Goal: Transaction & Acquisition: Subscribe to service/newsletter

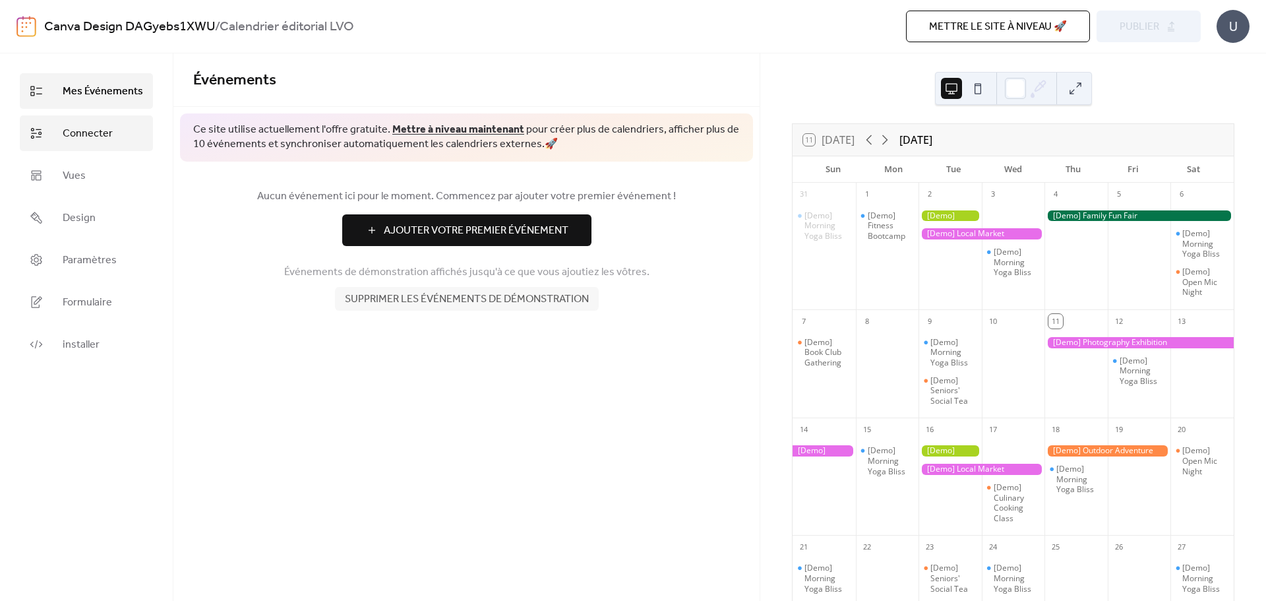
click at [114, 138] on link "Connecter" at bounding box center [86, 133] width 133 height 36
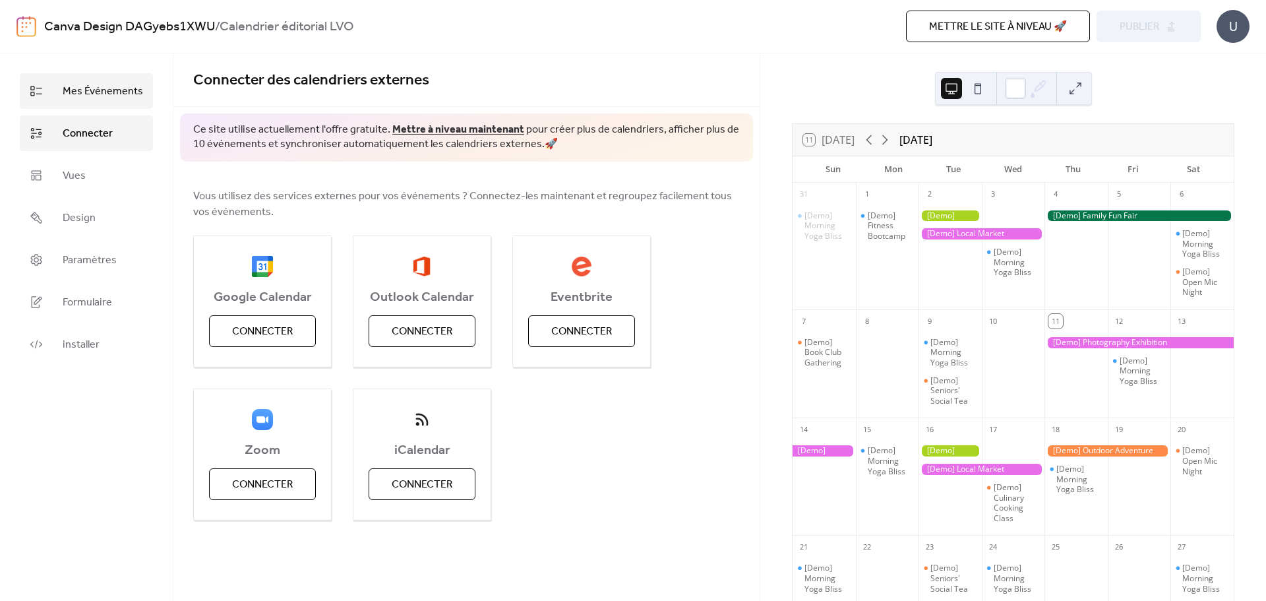
click at [111, 78] on link "Mes Événements" at bounding box center [86, 91] width 133 height 36
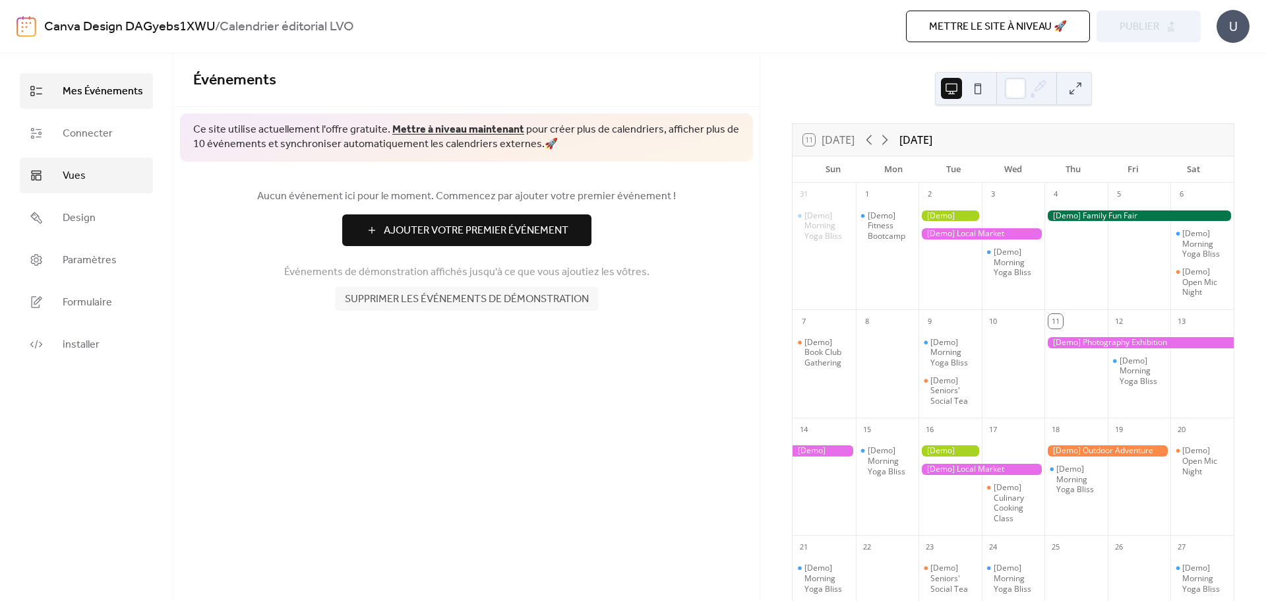
click at [90, 182] on link "Vues" at bounding box center [86, 176] width 133 height 36
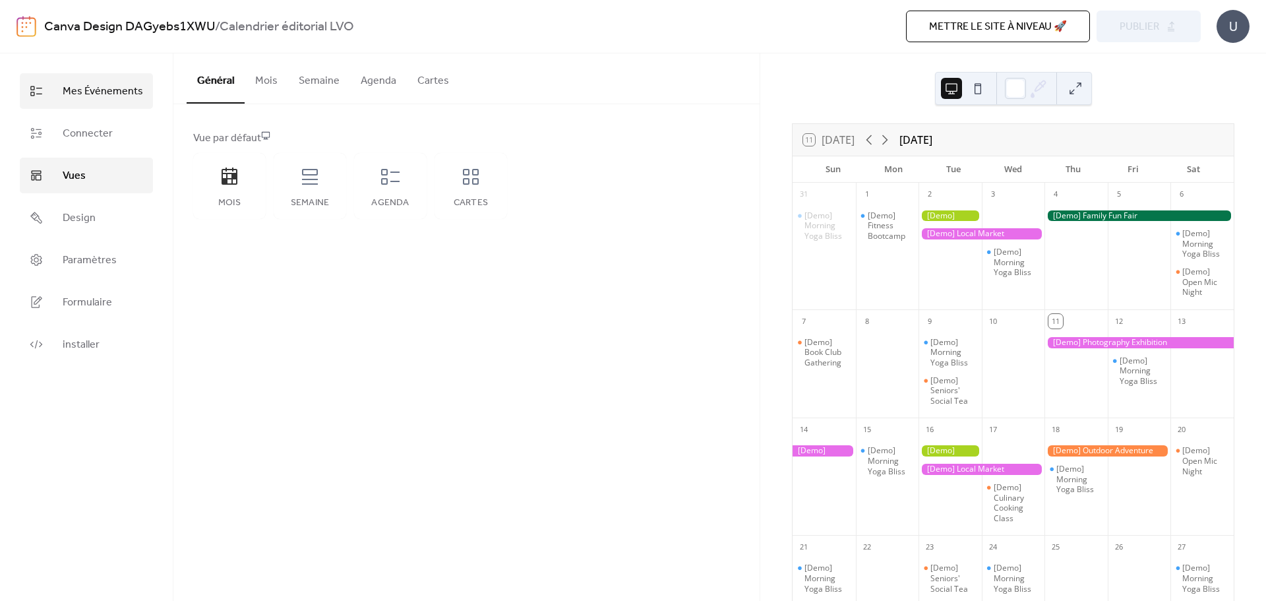
click at [82, 100] on span "Mes Événements" at bounding box center [103, 92] width 80 height 16
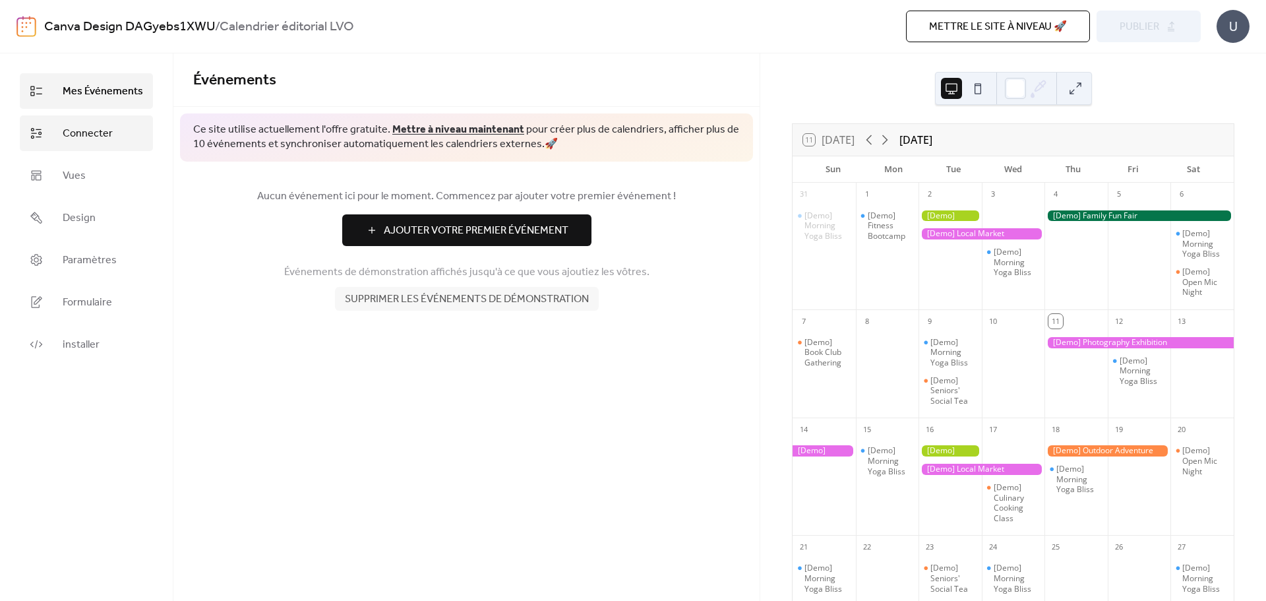
click at [84, 142] on span "Connecter" at bounding box center [88, 134] width 50 height 16
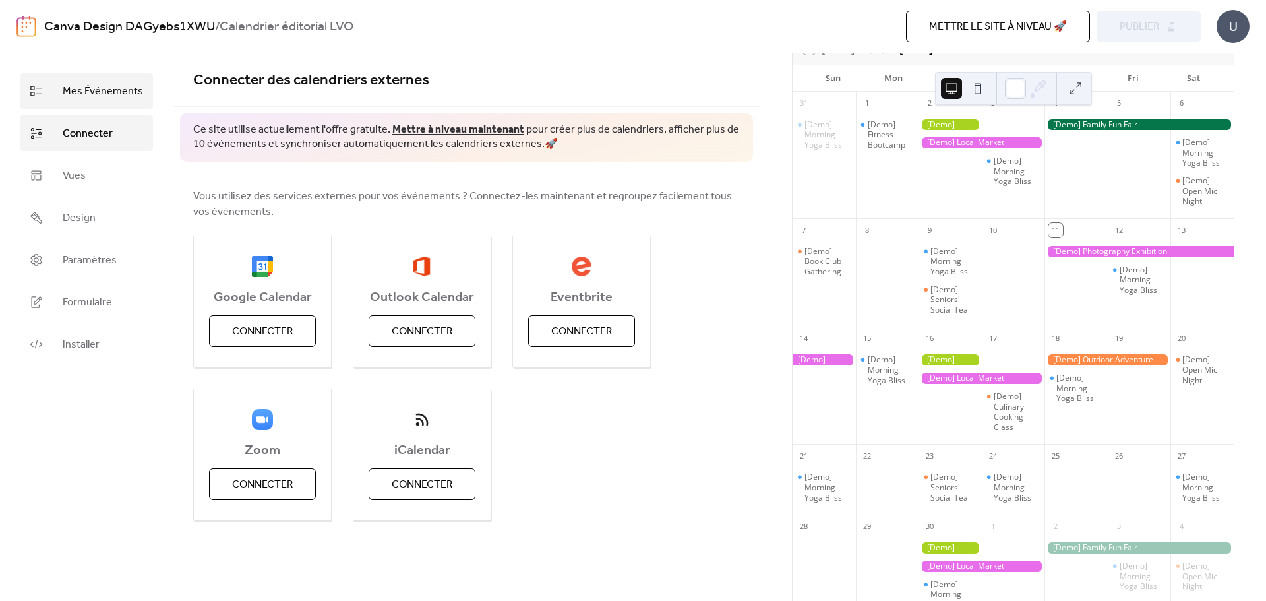
scroll to position [84, 0]
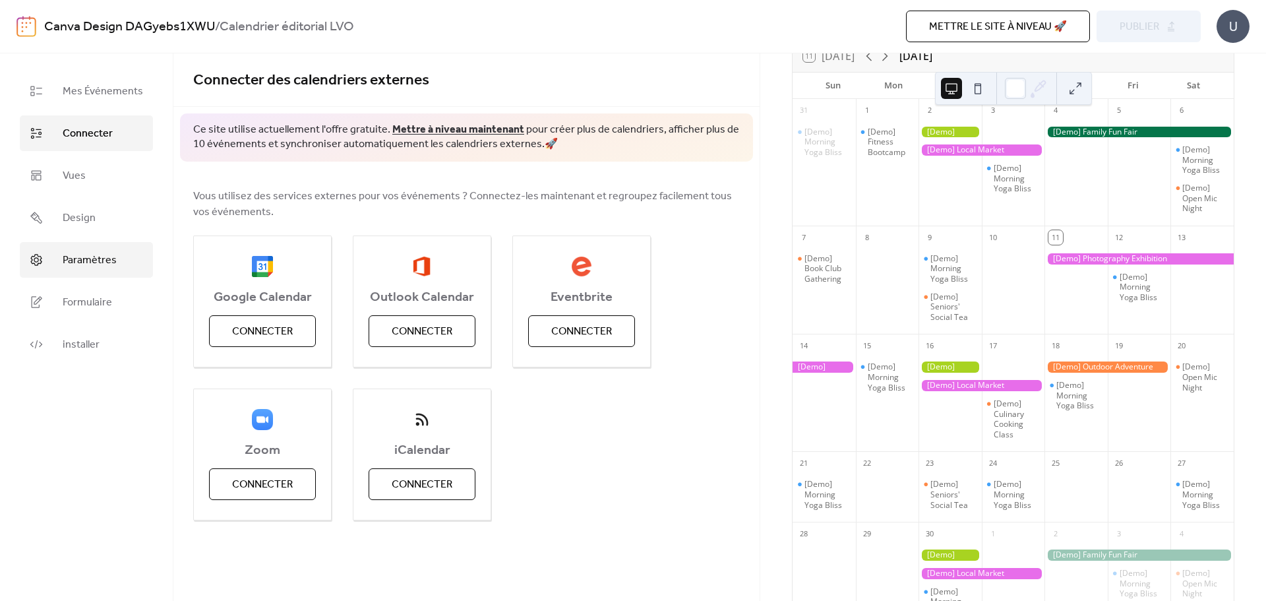
click at [113, 268] on span "Paramètres" at bounding box center [90, 260] width 54 height 16
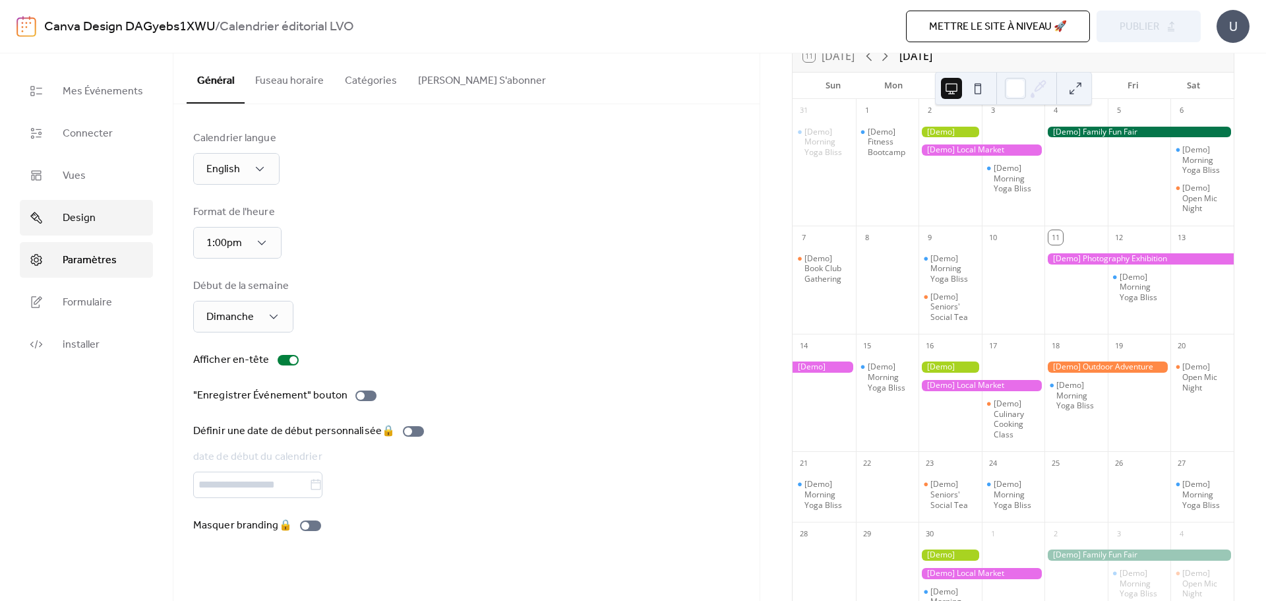
click at [86, 217] on span "Design" at bounding box center [79, 218] width 33 height 16
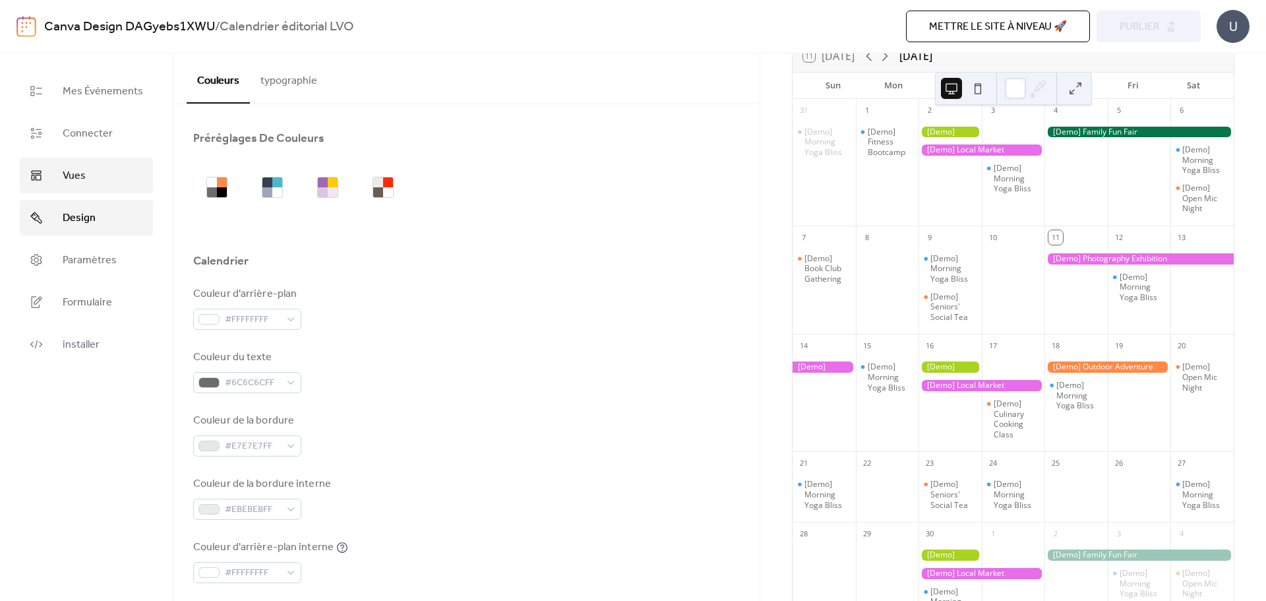
click at [86, 185] on link "Vues" at bounding box center [86, 176] width 133 height 36
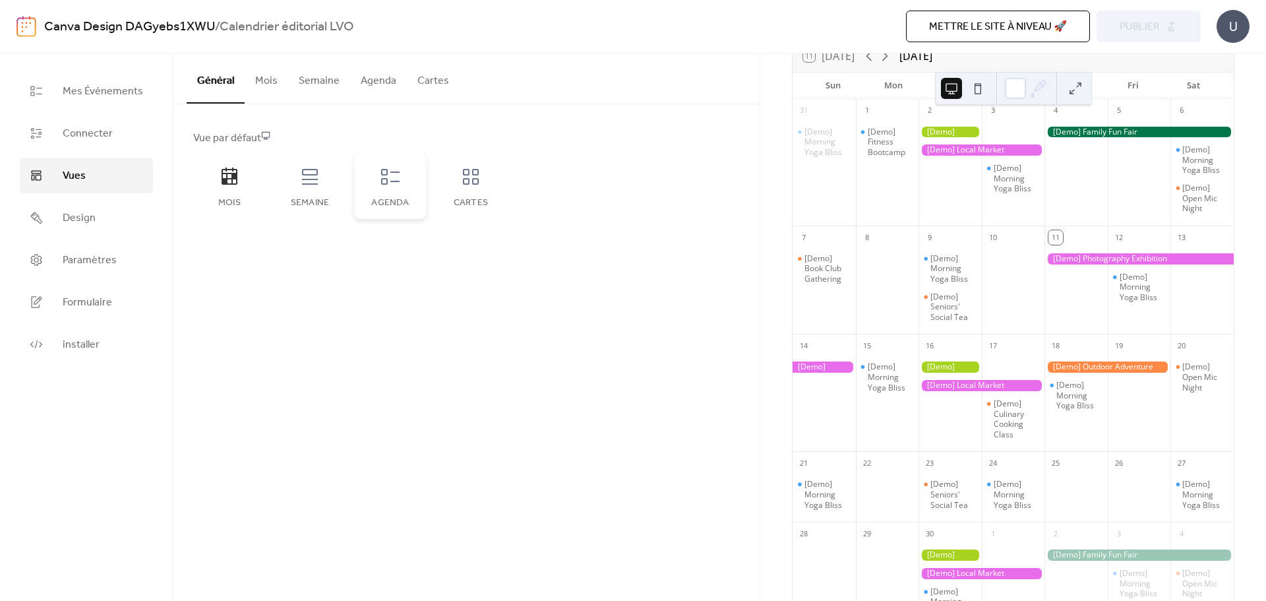
click at [411, 194] on div "Agenda" at bounding box center [390, 186] width 73 height 66
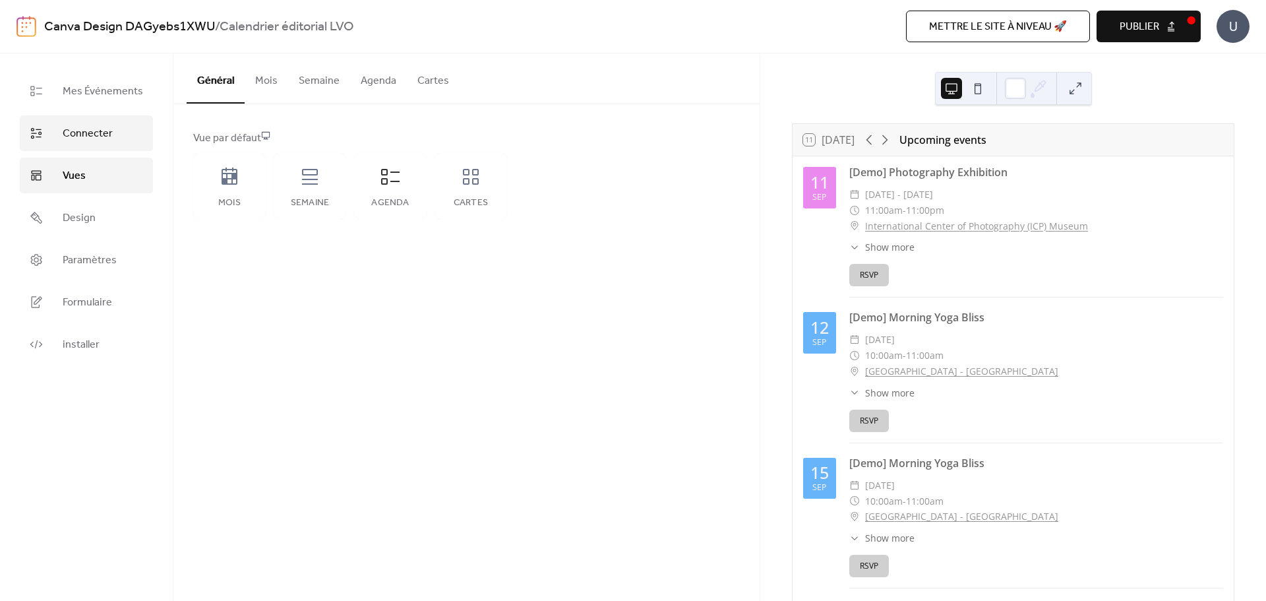
click at [99, 126] on span "Connecter" at bounding box center [88, 134] width 50 height 16
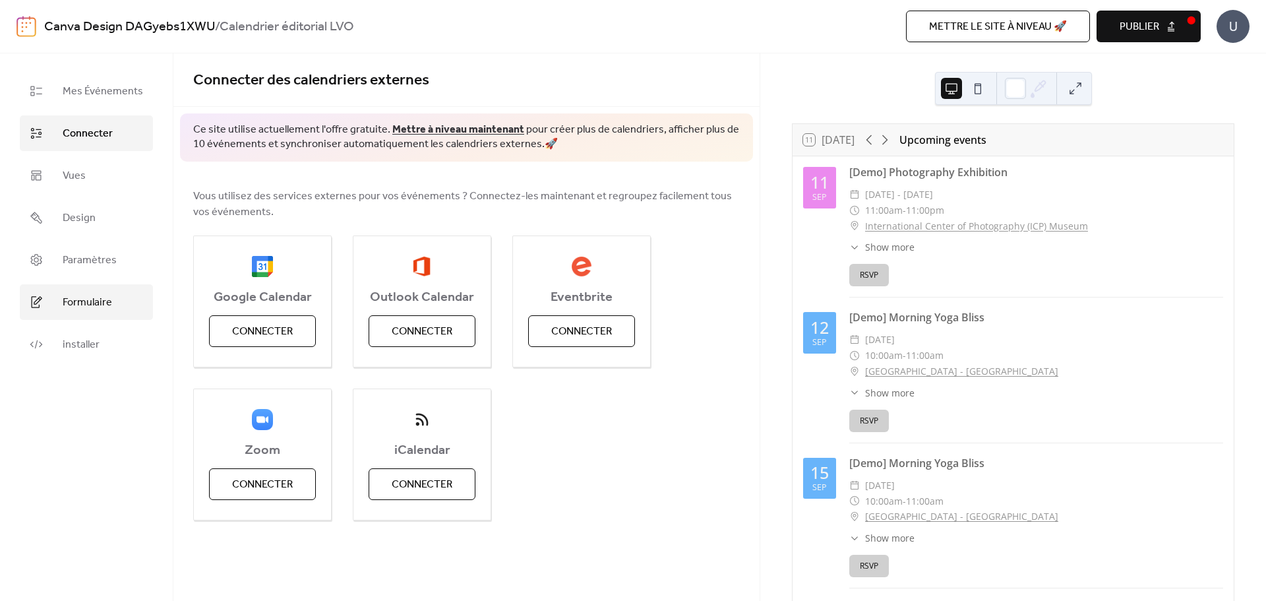
click at [54, 286] on link "Formulaire" at bounding box center [86, 302] width 133 height 36
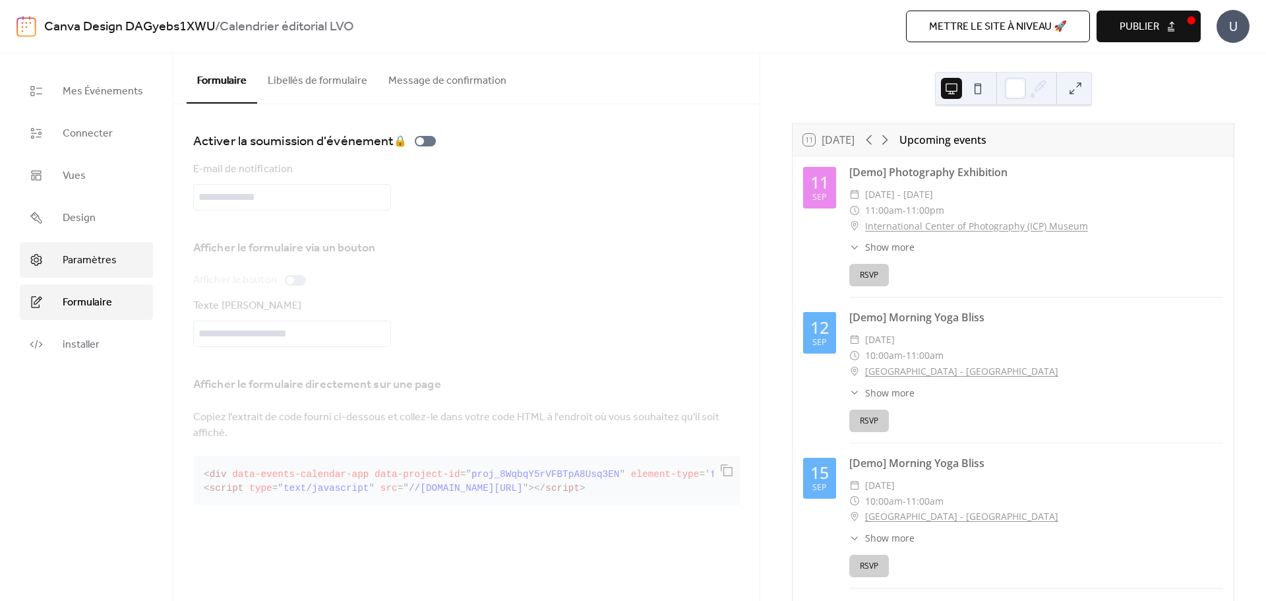
click at [63, 268] on span "Paramètres" at bounding box center [90, 260] width 54 height 16
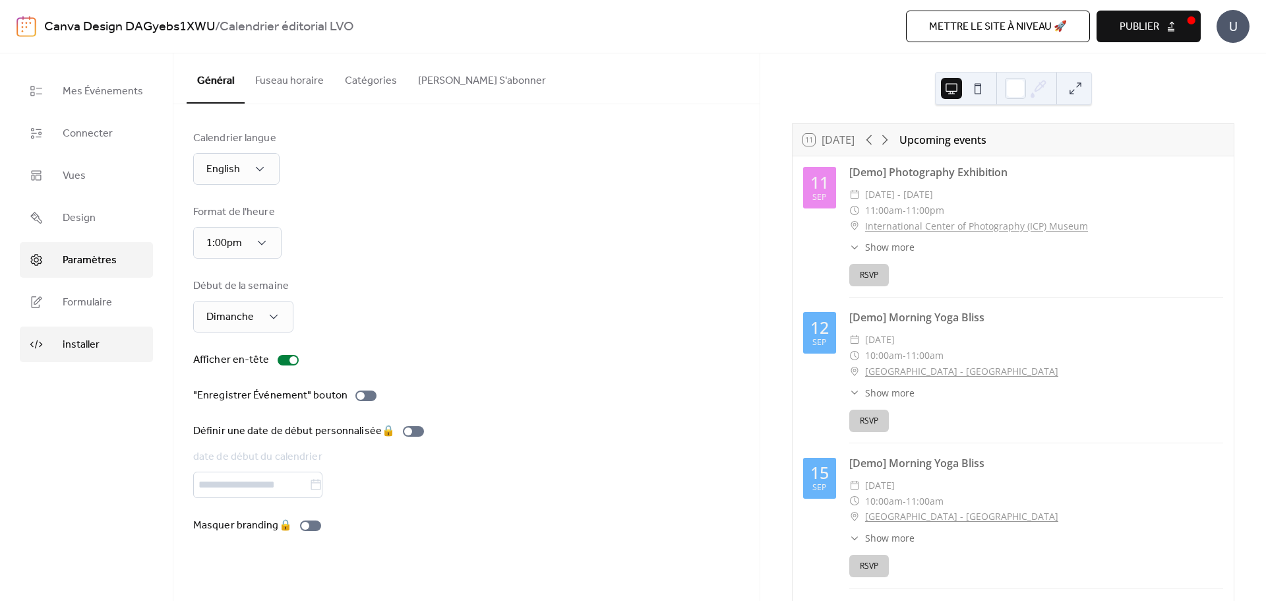
click at [77, 344] on span "installer" at bounding box center [81, 345] width 37 height 16
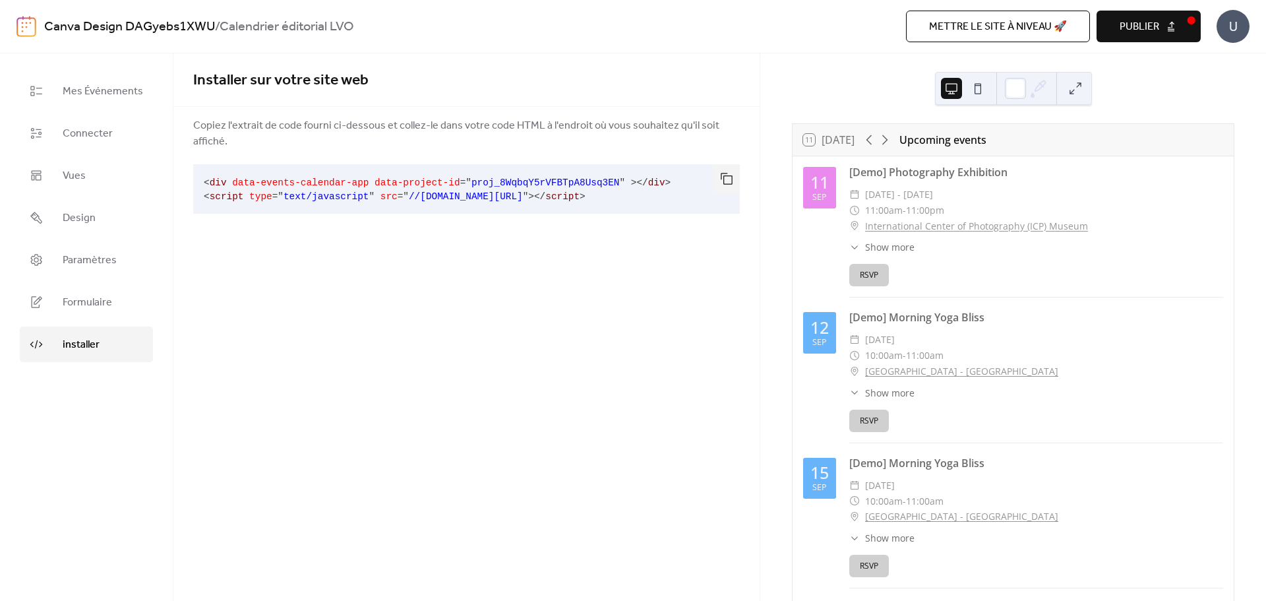
click at [57, 152] on ul "Mes Événements Connecter Vues Design Paramètres Formulaire installer" at bounding box center [86, 217] width 133 height 289
click at [78, 100] on span "Mes Événements" at bounding box center [103, 92] width 80 height 16
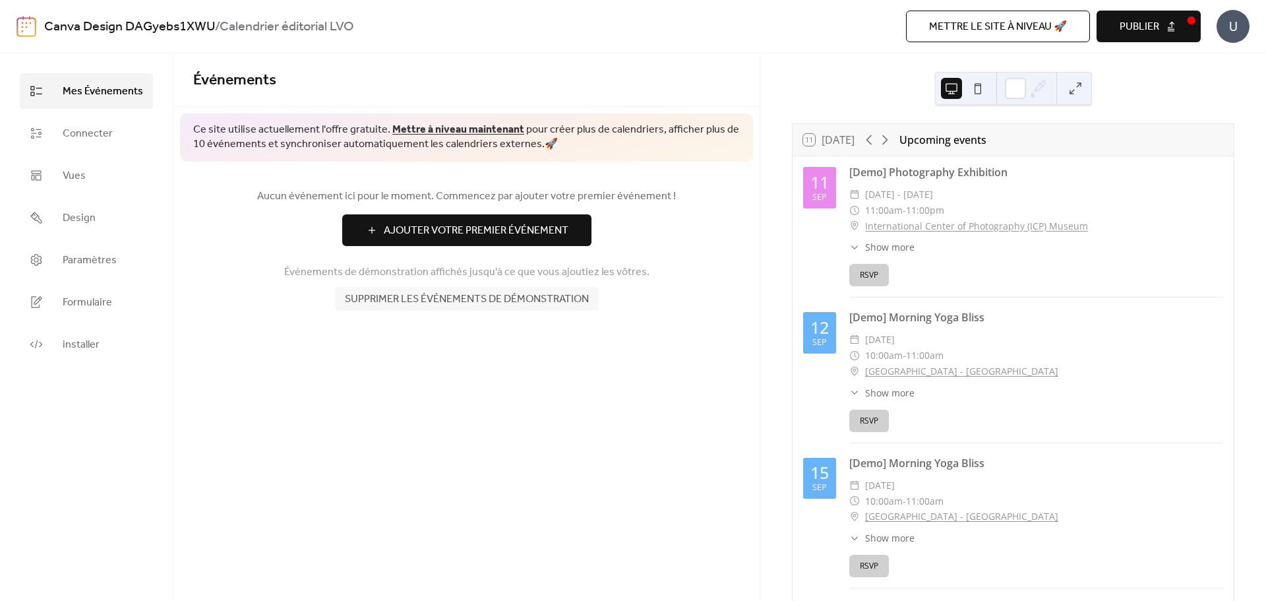
click at [465, 228] on span "Ajouter Votre Premier Événement" at bounding box center [476, 231] width 185 height 16
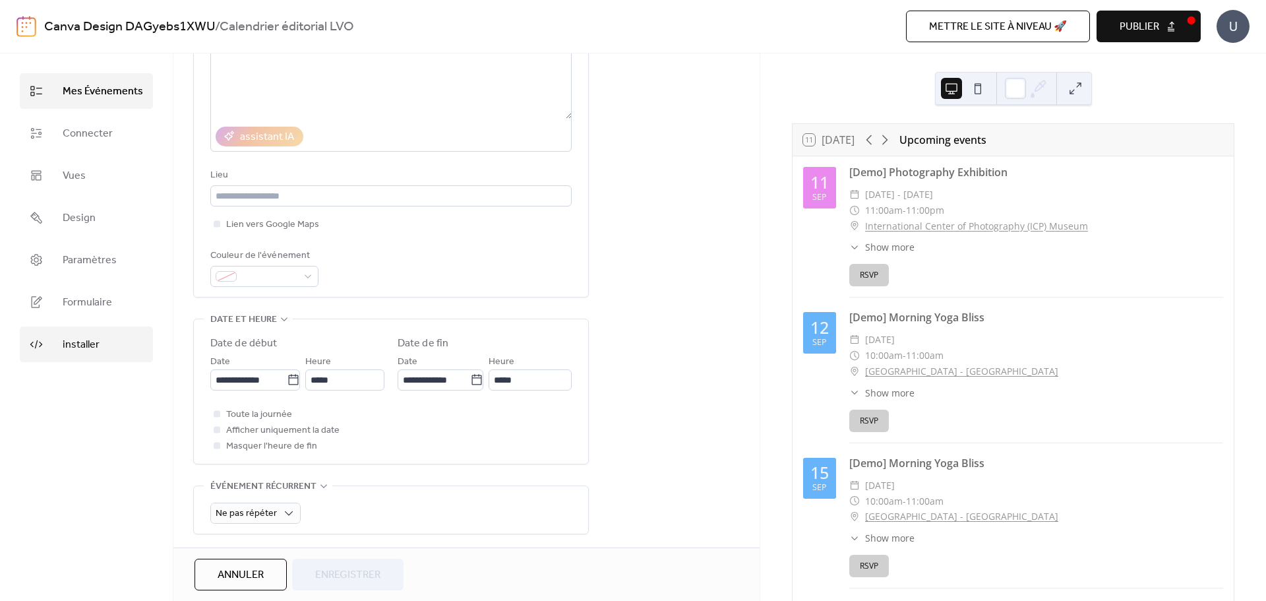
scroll to position [168, 0]
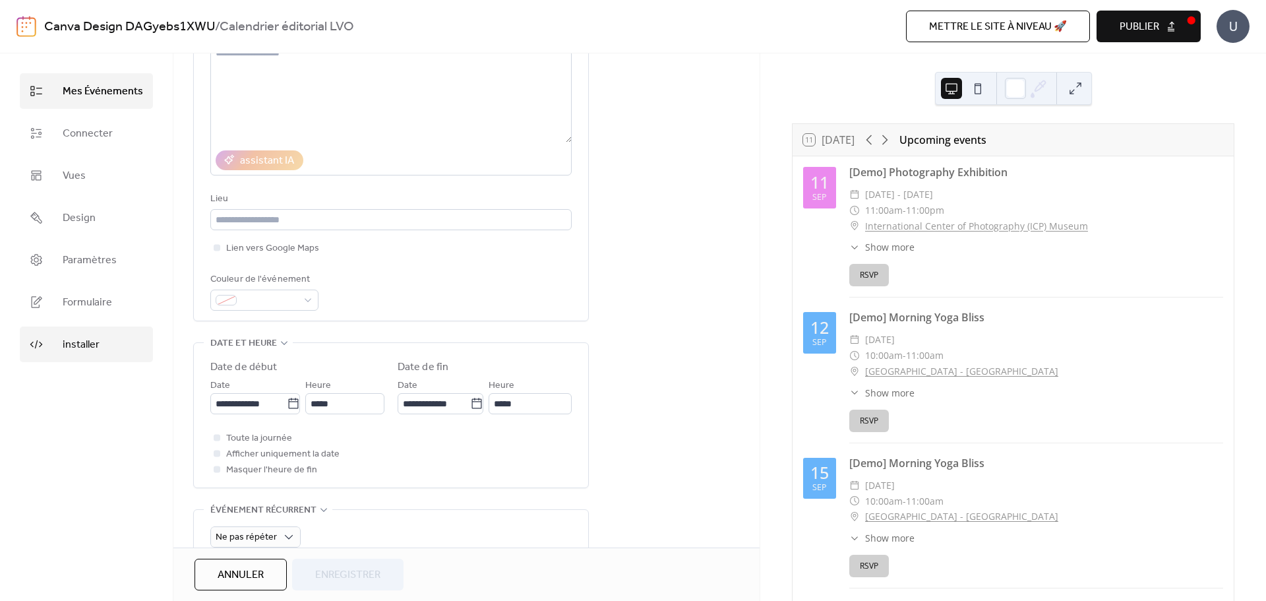
click at [61, 329] on link "installer" at bounding box center [86, 344] width 133 height 36
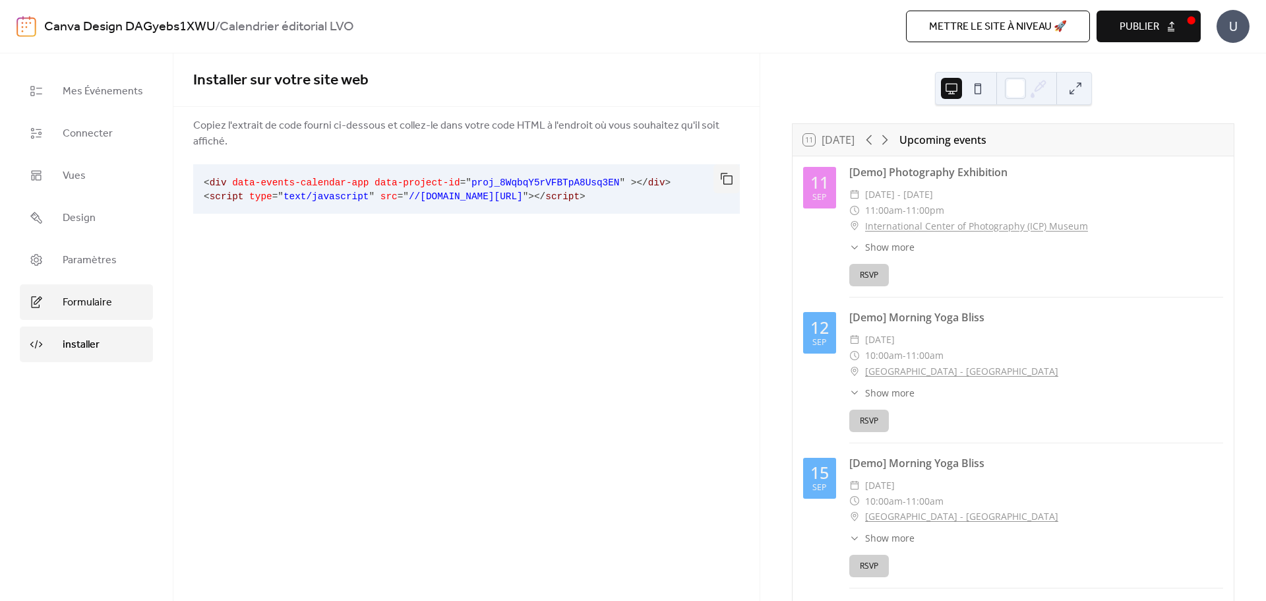
click at [76, 305] on span "Formulaire" at bounding box center [87, 303] width 49 height 16
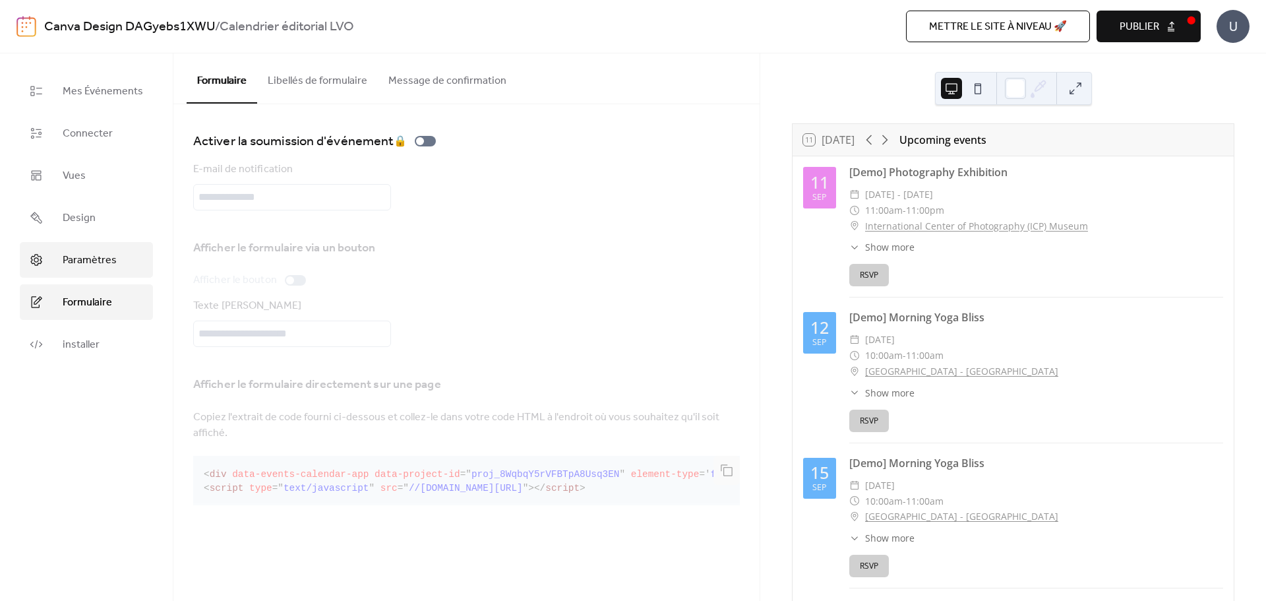
click at [78, 265] on span "Paramètres" at bounding box center [90, 260] width 54 height 16
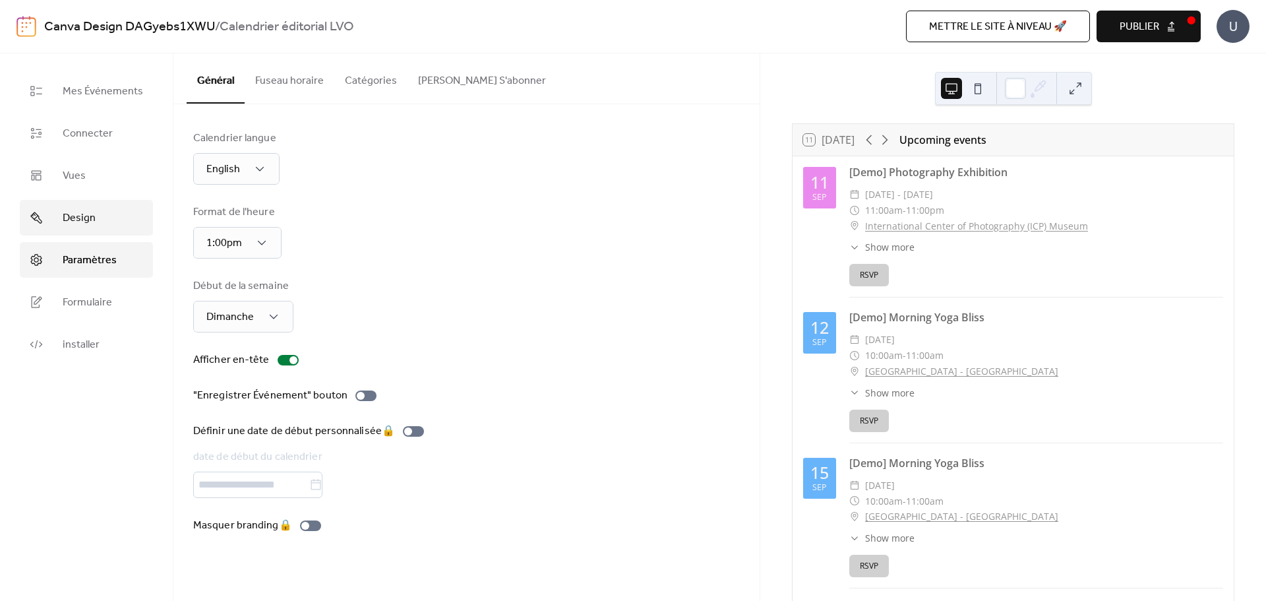
click at [86, 229] on link "Design" at bounding box center [86, 218] width 133 height 36
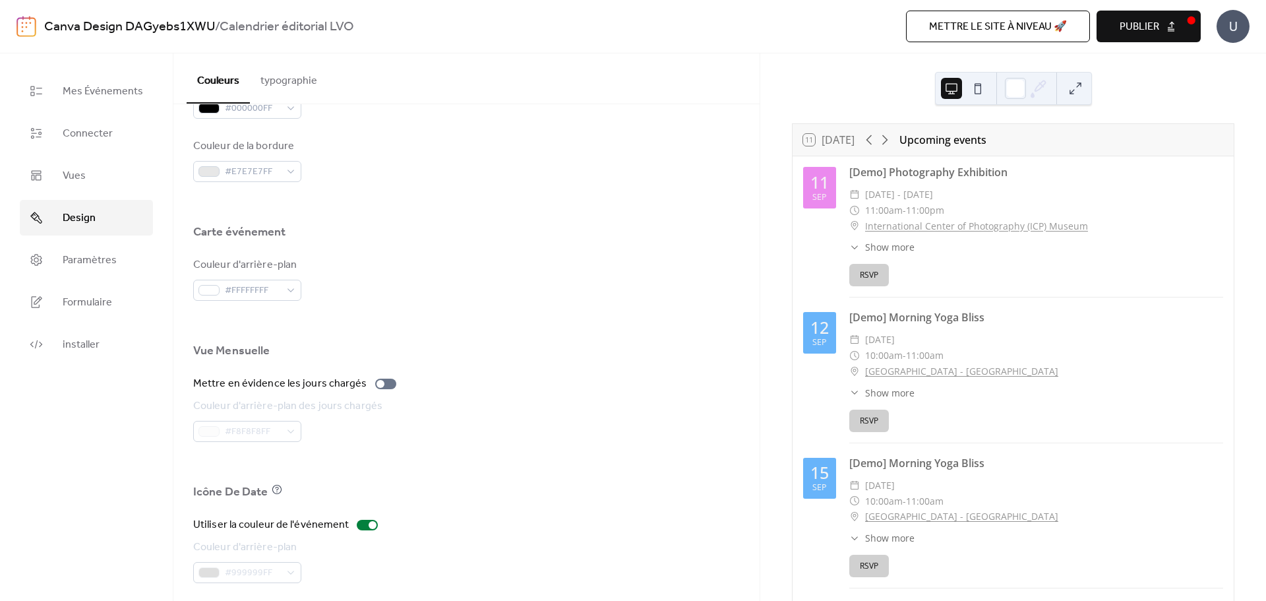
scroll to position [781, 0]
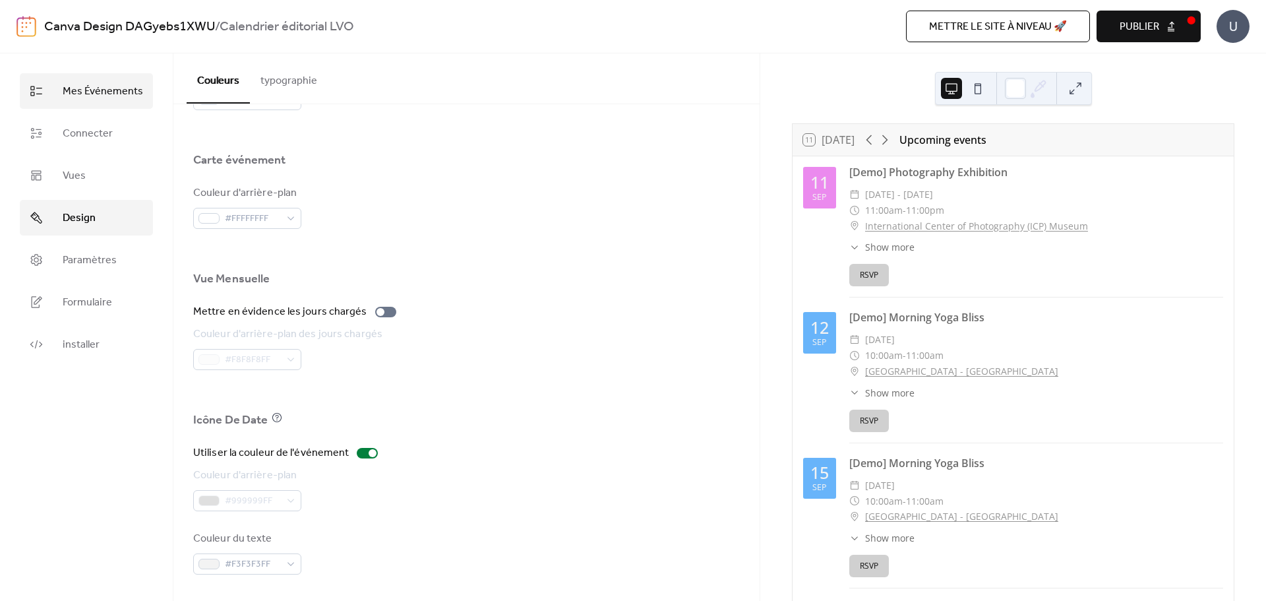
click at [81, 86] on span "Mes Événements" at bounding box center [103, 92] width 80 height 16
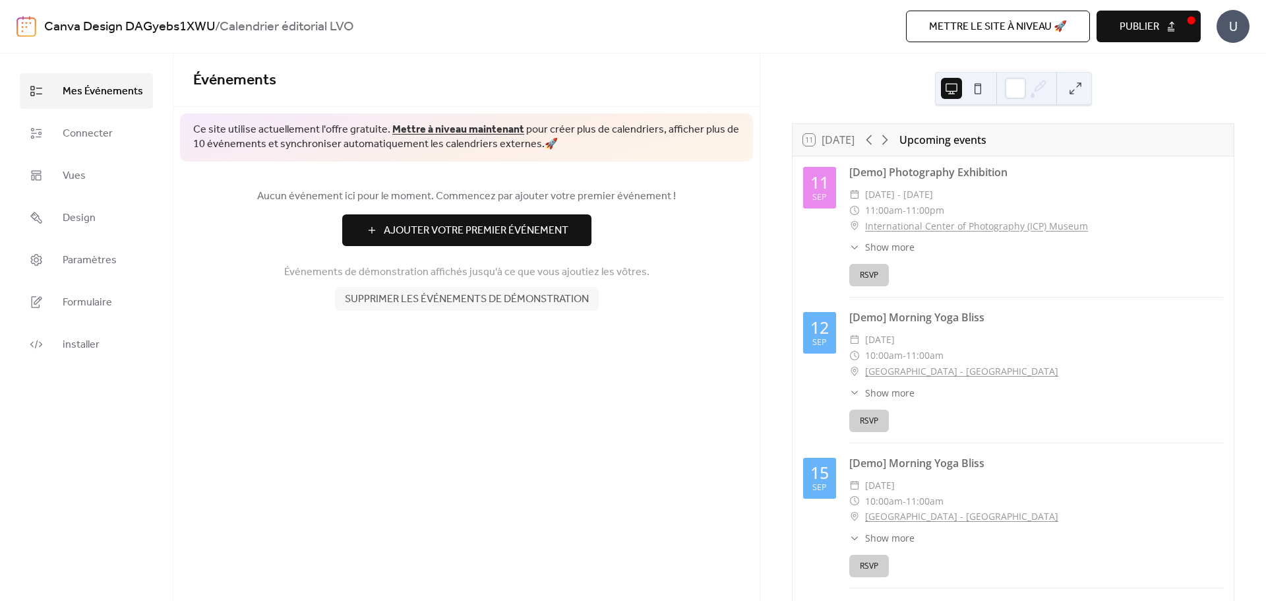
click at [1163, 31] on button "Publier" at bounding box center [1148, 27] width 104 height 32
click at [1237, 30] on div "U" at bounding box center [1232, 26] width 33 height 33
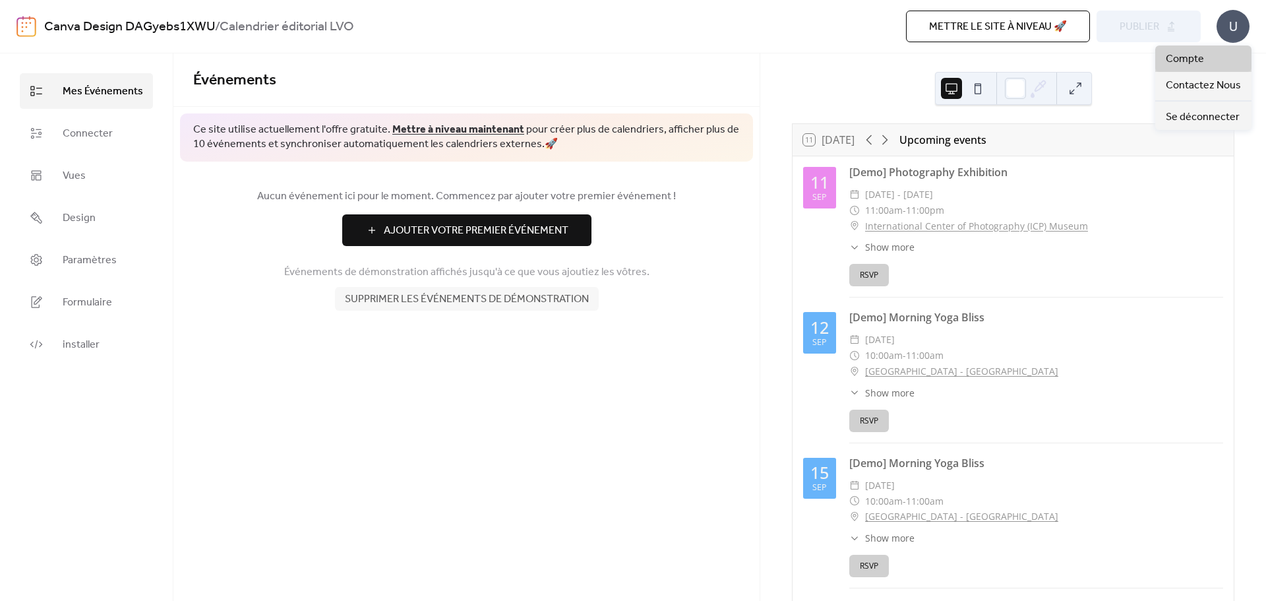
click at [1212, 51] on link "Compte" at bounding box center [1203, 58] width 96 height 26
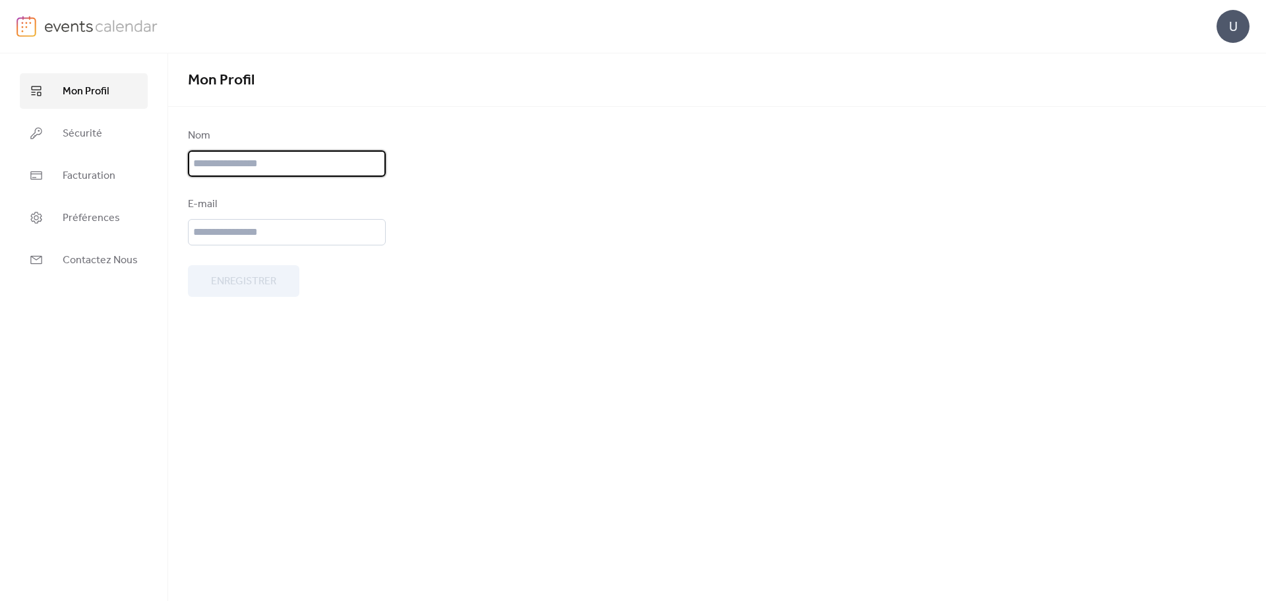
click at [328, 166] on input "text" at bounding box center [287, 163] width 198 height 26
click at [73, 153] on ul "Mon Profil Sécurité Facturation Préférences Contactez Nous" at bounding box center [84, 175] width 128 height 204
click at [78, 176] on span "Facturation" at bounding box center [89, 176] width 53 height 16
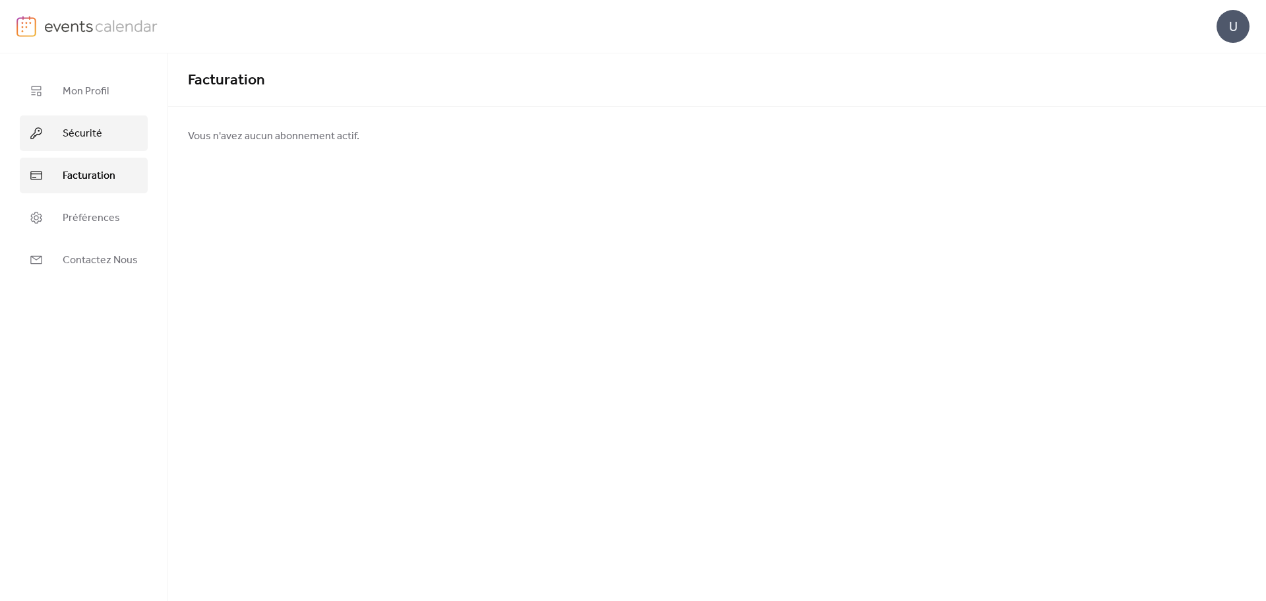
click at [99, 116] on link "Sécurité" at bounding box center [84, 133] width 128 height 36
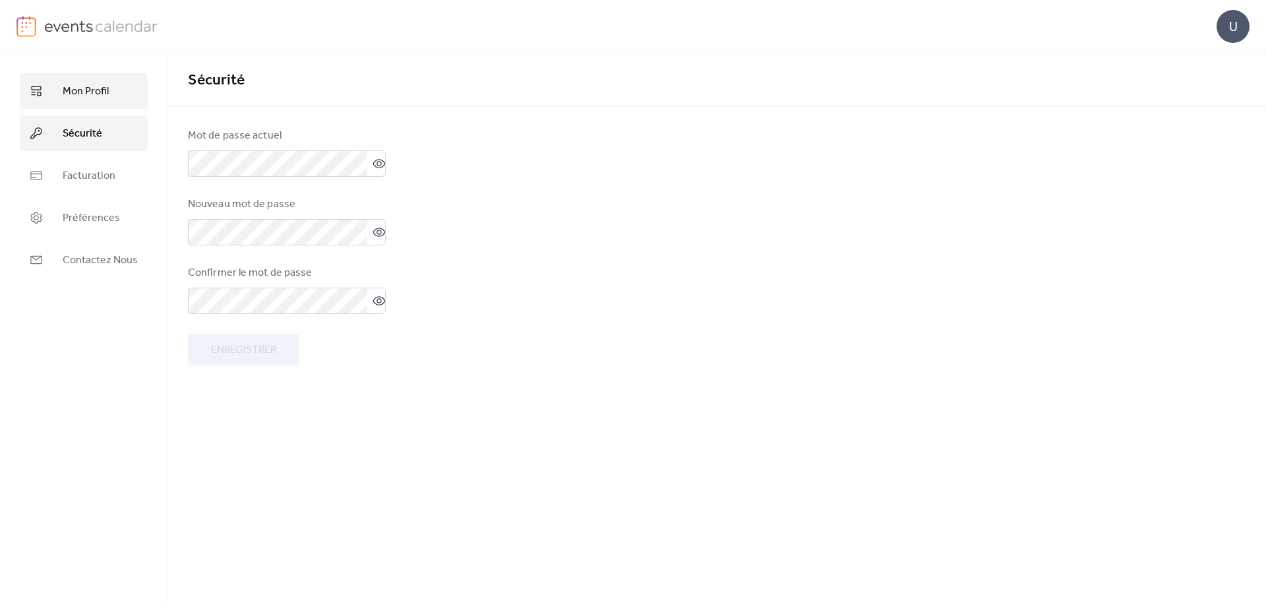
click at [94, 88] on span "Mon Profil" at bounding box center [86, 92] width 46 height 16
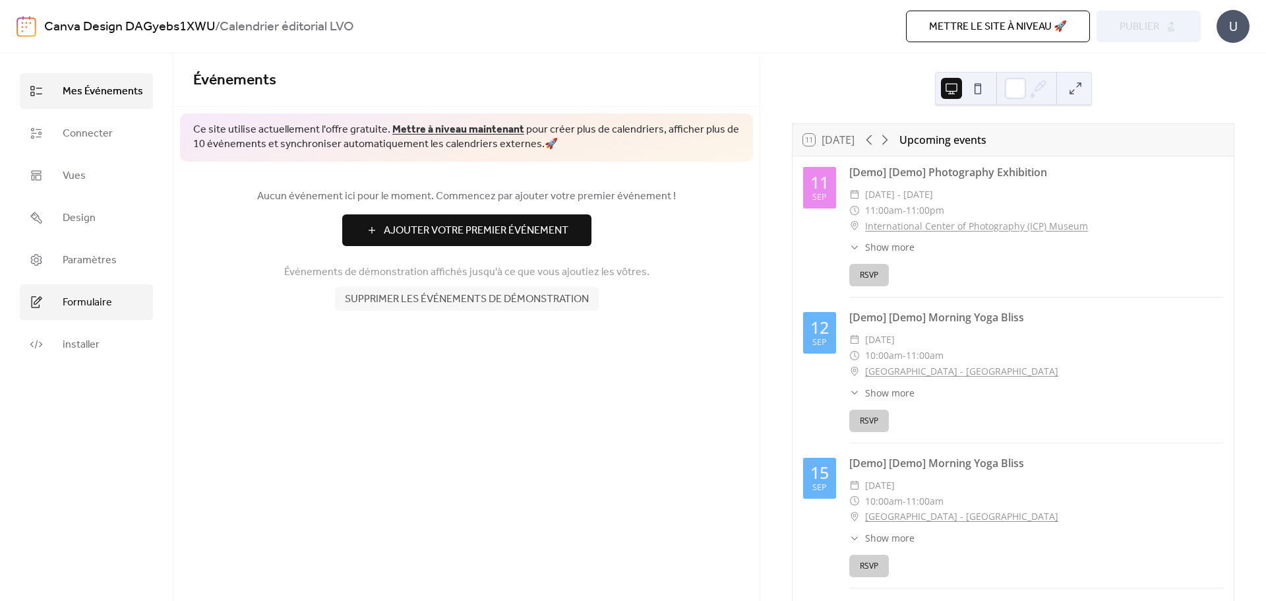
click at [104, 318] on link "Formulaire" at bounding box center [86, 302] width 133 height 36
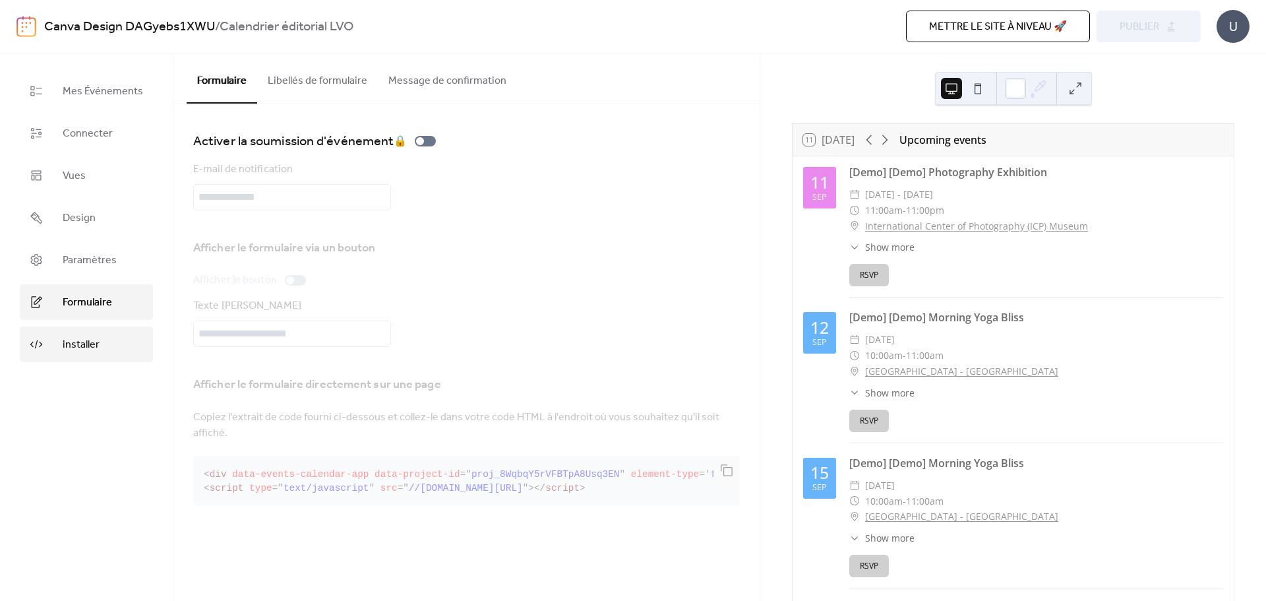
click at [109, 352] on link "installer" at bounding box center [86, 344] width 133 height 36
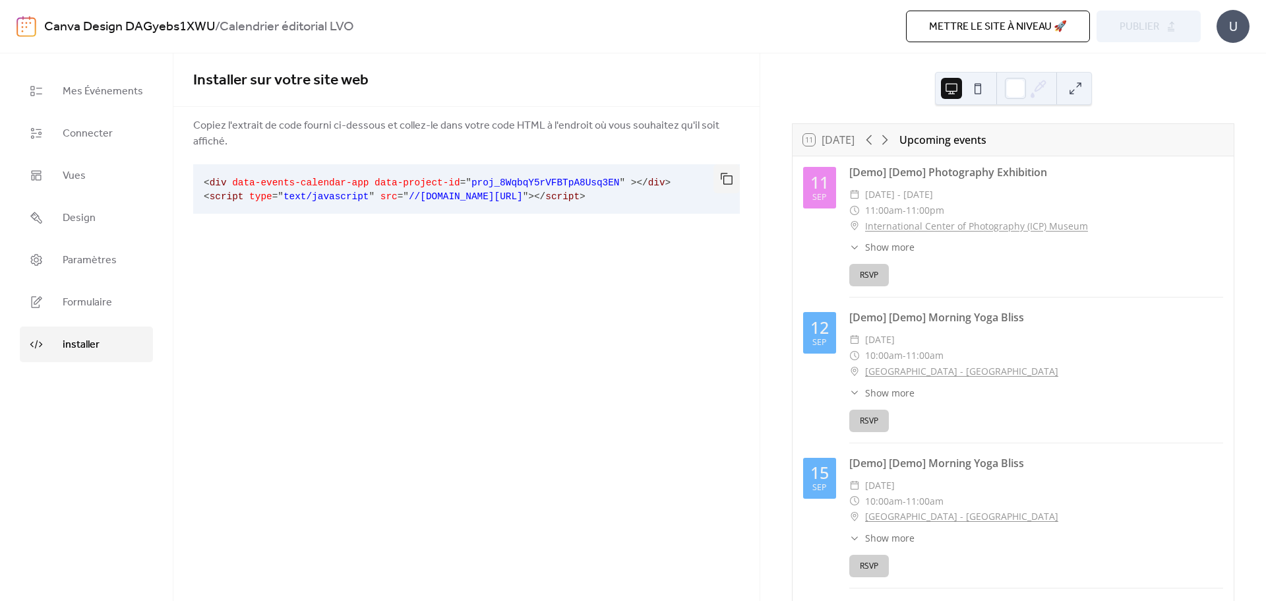
click at [1030, 28] on span "Mettre le site à niveau 🚀" at bounding box center [998, 27] width 138 height 16
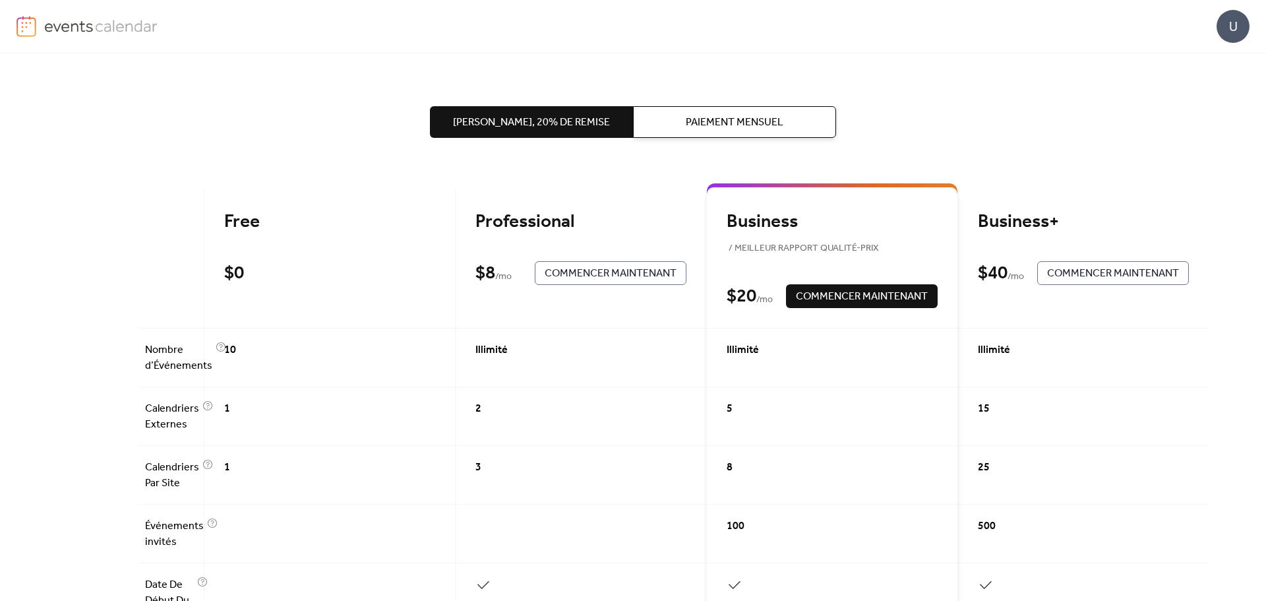
click at [291, 256] on div "Free $ 0 Commencer Maintenant" at bounding box center [329, 260] width 251 height 138
click at [181, 354] on span "Nombre d’Événements" at bounding box center [178, 358] width 67 height 32
